Goal: Transaction & Acquisition: Book appointment/travel/reservation

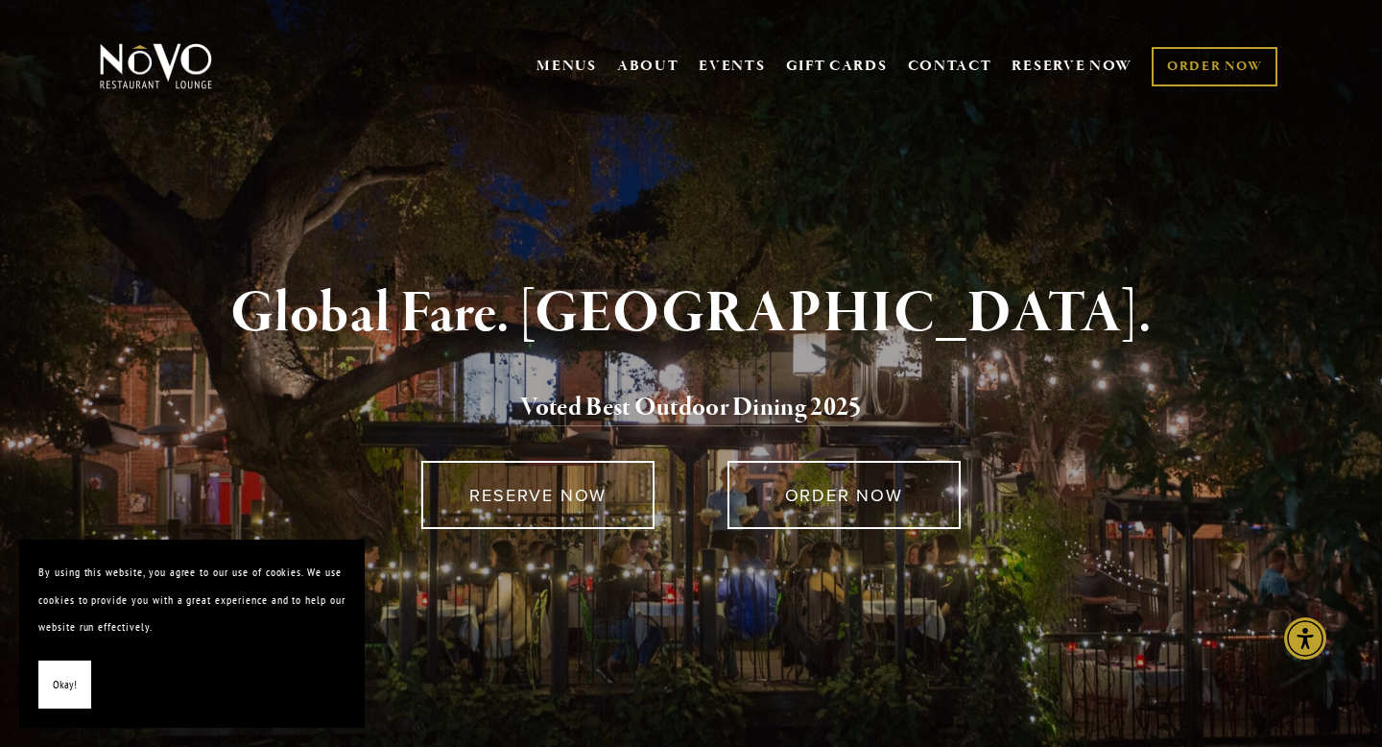
click at [62, 669] on button "Okay!" at bounding box center [64, 684] width 53 height 49
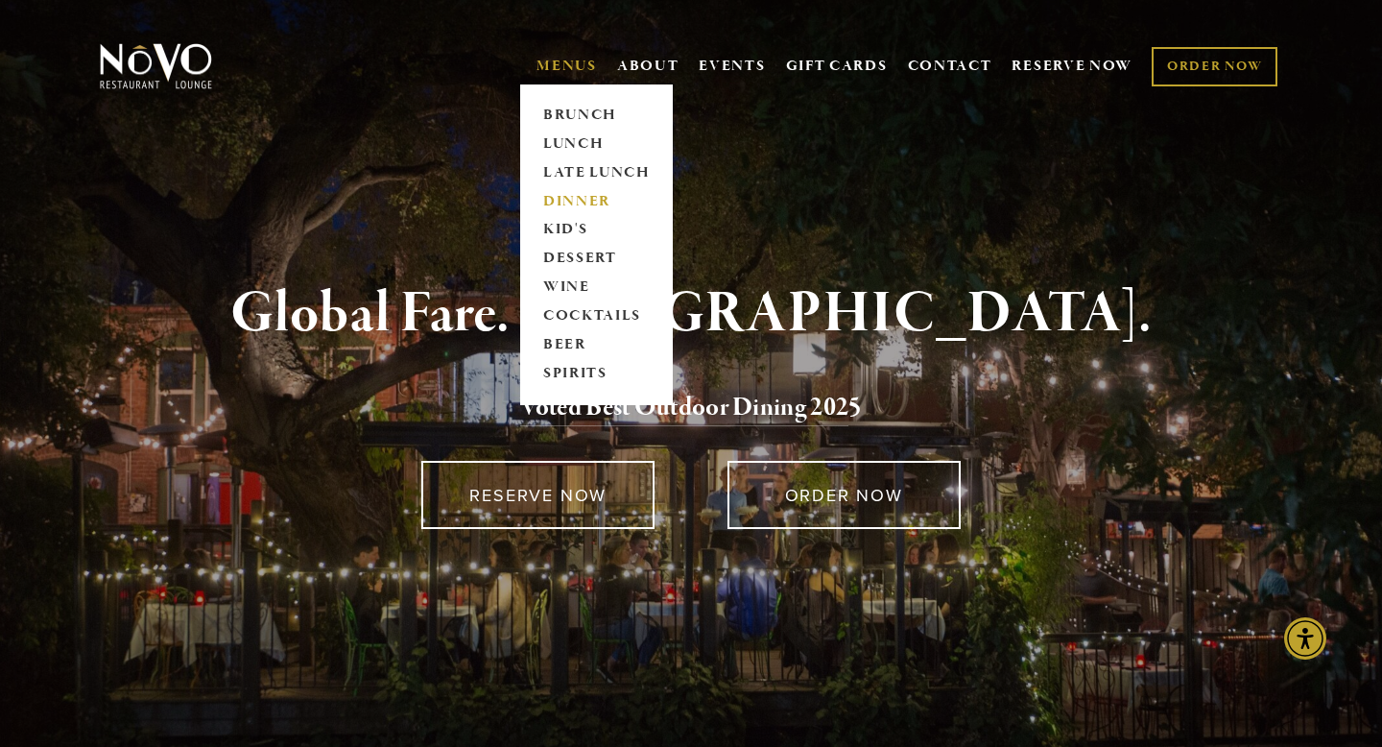
click at [588, 201] on link "DINNER" at bounding box center [596, 201] width 120 height 29
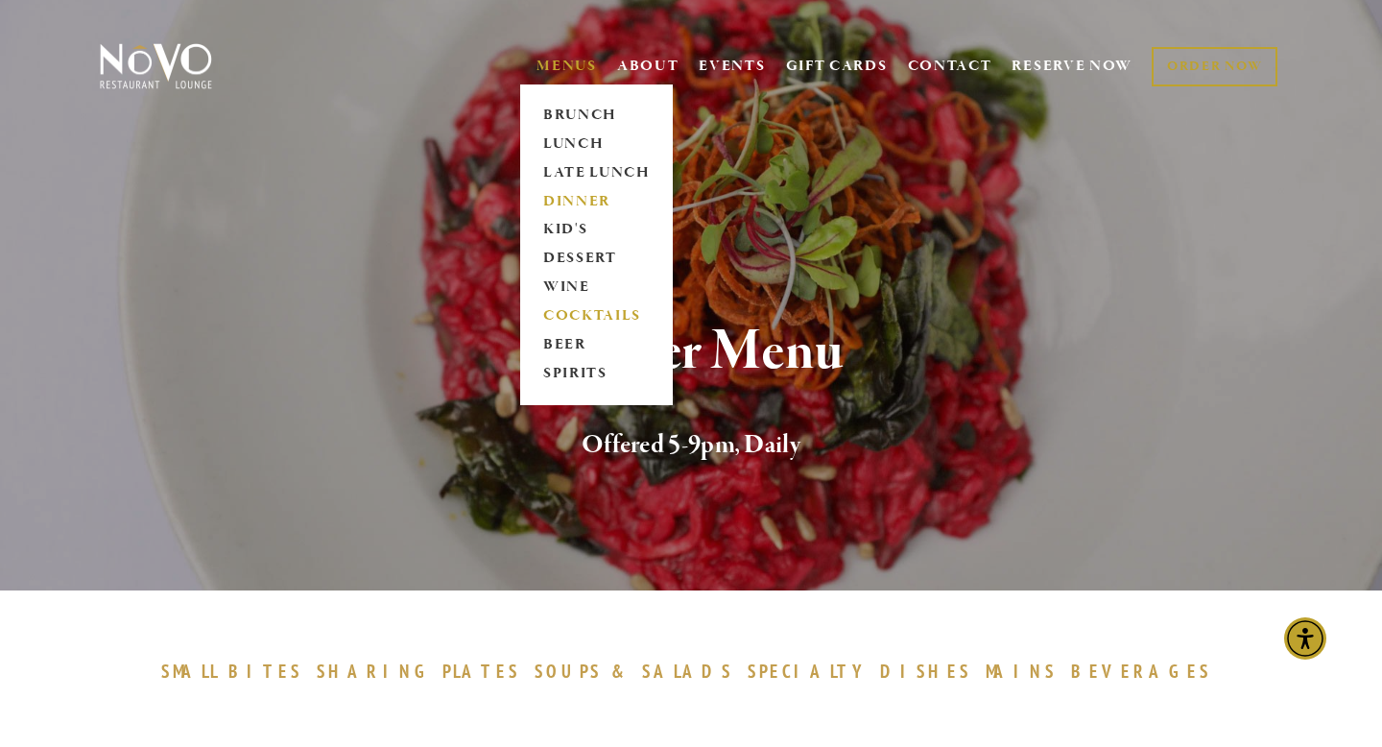
click at [573, 315] on link "COCKTAILS" at bounding box center [596, 316] width 120 height 29
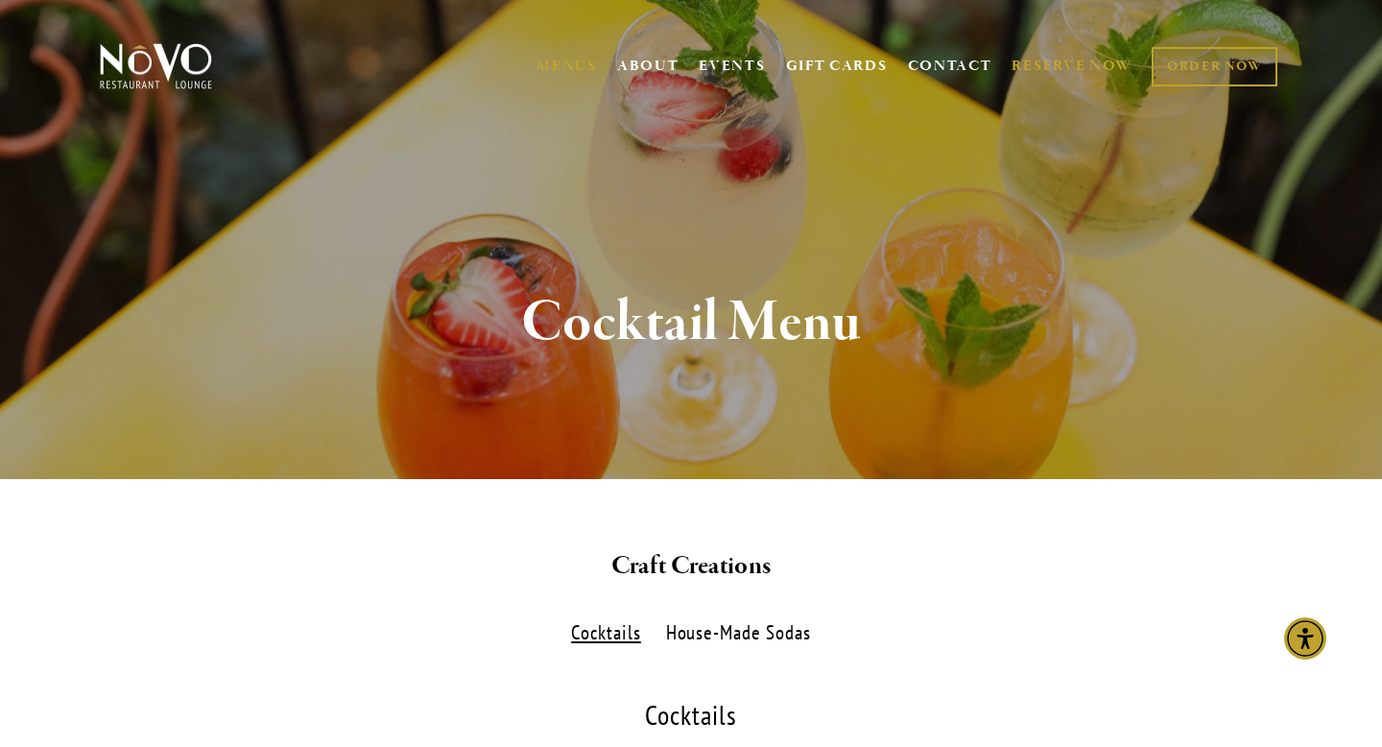
click at [1070, 73] on link "RESERVE NOW" at bounding box center [1072, 66] width 121 height 36
